Goal: Transaction & Acquisition: Purchase product/service

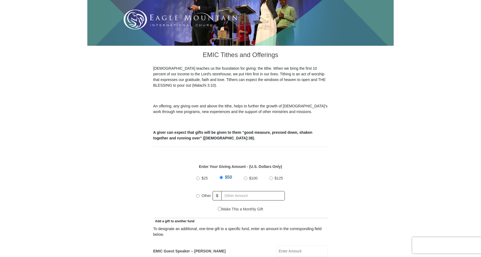
scroll to position [110, 0]
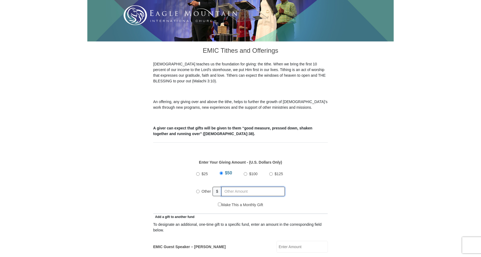
drag, startPoint x: 224, startPoint y: 185, endPoint x: 262, endPoint y: 198, distance: 40.5
click at [224, 185] on div "Other $" at bounding box center [240, 190] width 89 height 13
radio input "true"
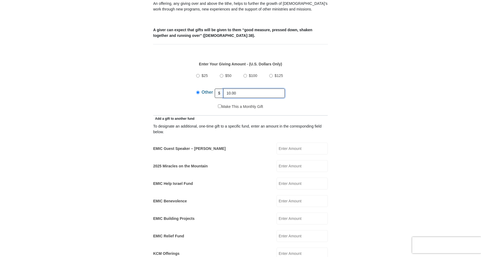
scroll to position [210, 0]
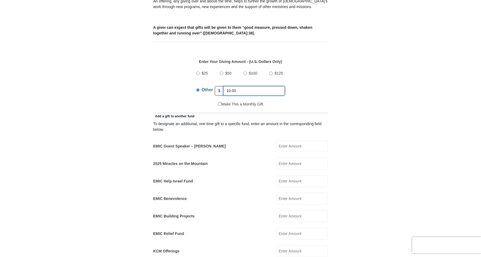
type input "10.00"
drag, startPoint x: 282, startPoint y: 138, endPoint x: 295, endPoint y: 138, distance: 13.7
click at [282, 140] on input "EMIC Guest Speaker – [PERSON_NAME]" at bounding box center [302, 146] width 51 height 12
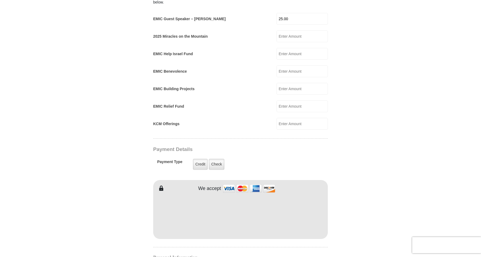
scroll to position [338, 0]
type input "25.00"
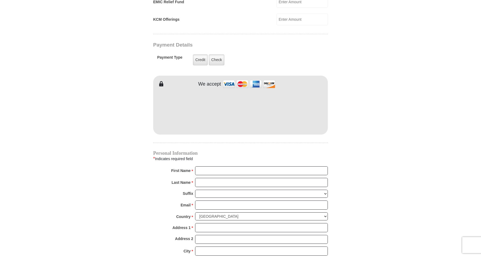
scroll to position [443, 0]
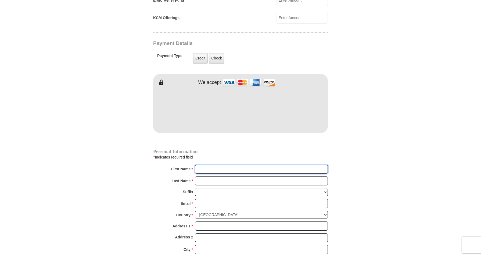
drag, startPoint x: 198, startPoint y: 164, endPoint x: 410, endPoint y: 203, distance: 215.4
click at [199, 165] on input "First Name *" at bounding box center [261, 169] width 133 height 9
type input "[PERSON_NAME]"
drag, startPoint x: 208, startPoint y: 172, endPoint x: 160, endPoint y: 170, distance: 48.2
click at [195, 176] on input "Last Name *" at bounding box center [261, 180] width 133 height 9
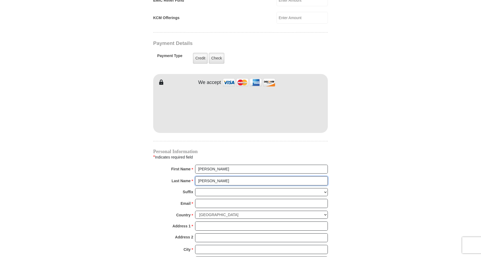
type input "[PERSON_NAME]"
drag, startPoint x: 247, startPoint y: 197, endPoint x: 134, endPoint y: 180, distance: 113.6
click at [195, 199] on input "Email *" at bounding box center [261, 203] width 133 height 9
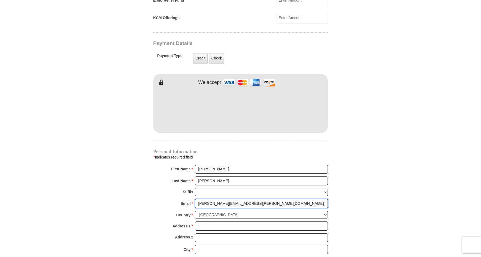
type input "[PERSON_NAME][EMAIL_ADDRESS][PERSON_NAME][DOMAIN_NAME]"
click at [195, 211] on select "[GEOGRAPHIC_DATA] [GEOGRAPHIC_DATA] [GEOGRAPHIC_DATA] [GEOGRAPHIC_DATA] [GEOGRA…" at bounding box center [261, 215] width 133 height 8
click option "[GEOGRAPHIC_DATA]" at bounding box center [0, 0] width 0 height 0
click at [200, 221] on input "Address 1 *" at bounding box center [261, 225] width 133 height 9
type input "[STREET_ADDRESS]"
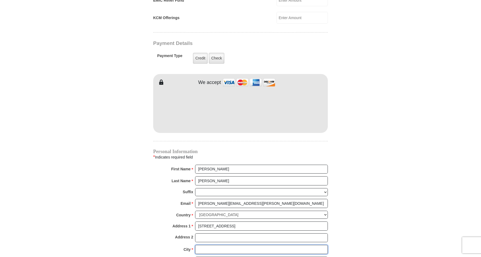
click at [200, 245] on input "City *" at bounding box center [261, 249] width 133 height 9
type input "[GEOGRAPHIC_DATA]"
click at [195, 257] on select "Choose [US_STATE] [US_STATE] [US_STATE] [US_STATE] [US_STATE] Armed Forces Amer…" at bounding box center [261, 261] width 133 height 8
select select "TN"
click option "[US_STATE]" at bounding box center [0, 0] width 0 height 0
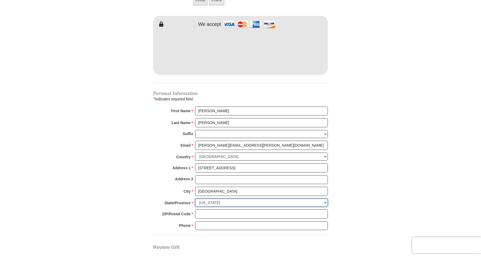
scroll to position [503, 0]
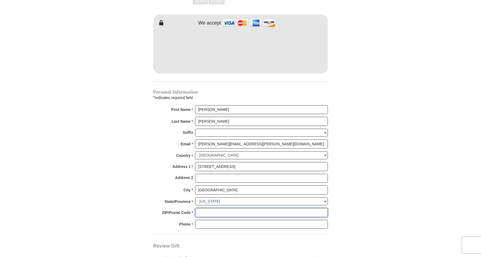
click at [202, 208] on input "ZIP/Postal Code *" at bounding box center [261, 212] width 133 height 9
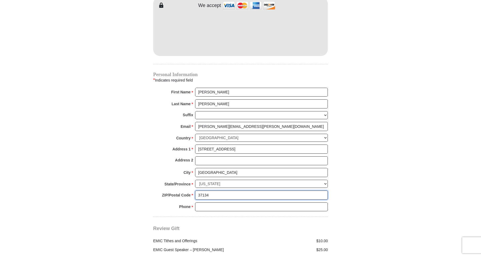
scroll to position [521, 0]
type input "37134"
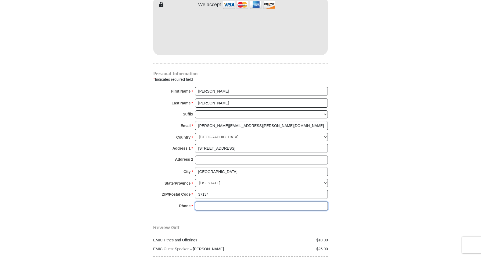
click at [202, 201] on input "Phone * *" at bounding box center [261, 205] width 133 height 9
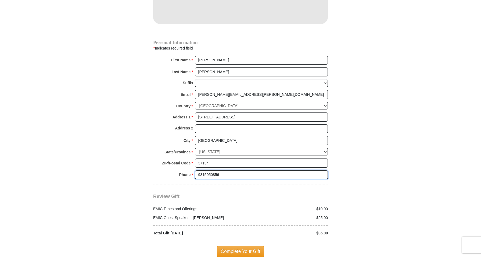
scroll to position [553, 0]
type input "9315050856"
drag, startPoint x: 237, startPoint y: 241, endPoint x: 246, endPoint y: 242, distance: 8.1
click at [239, 245] on span "Complete Your Gift" at bounding box center [241, 250] width 48 height 11
